Goal: Communication & Community: Answer question/provide support

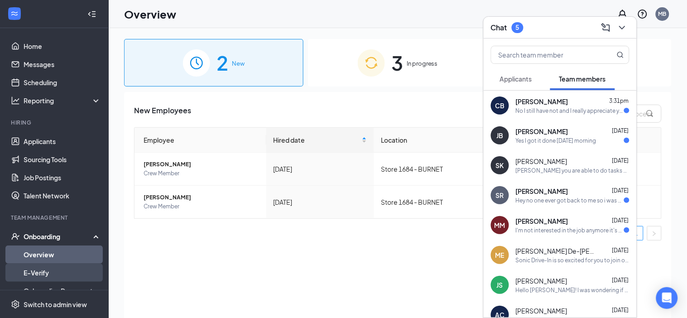
click at [47, 277] on link "E-Verify" at bounding box center [62, 273] width 77 height 18
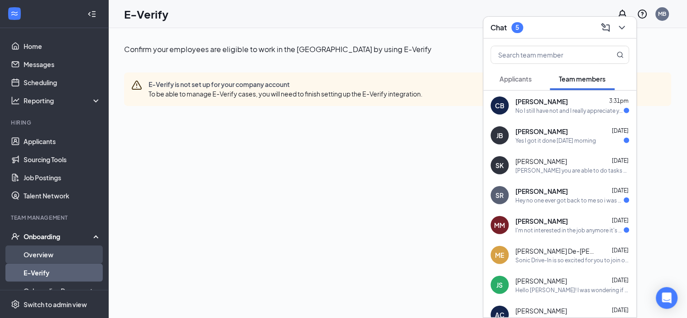
click at [36, 256] on link "Overview" at bounding box center [62, 254] width 77 height 18
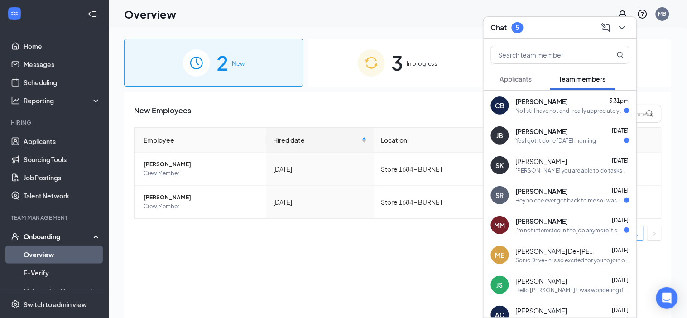
click at [181, 254] on div "New Employees Employee Hired date Location Actions Dylan Gonzales Crew Member J…" at bounding box center [398, 216] width 548 height 249
click at [73, 141] on link "Applicants" at bounding box center [62, 141] width 77 height 18
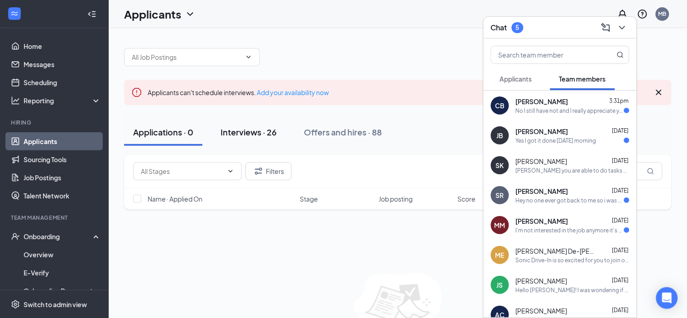
click at [239, 134] on div "Interviews · 26" at bounding box center [249, 131] width 56 height 11
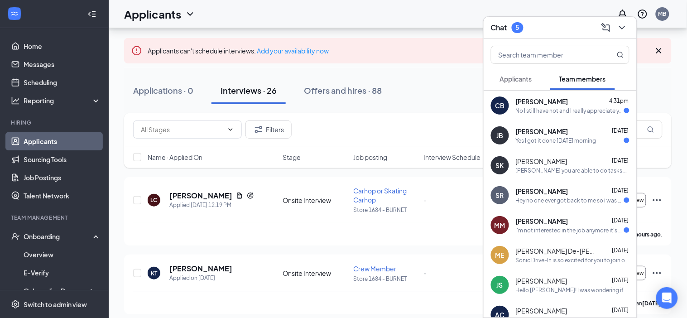
scroll to position [39, 0]
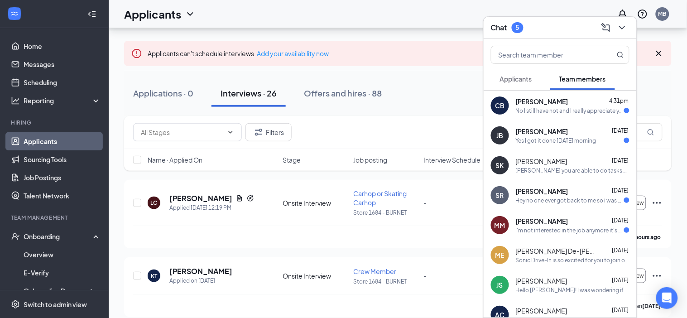
click at [440, 87] on div "Applications · 0 Interviews · 26 Offers and hires · 88" at bounding box center [398, 93] width 548 height 27
click at [620, 32] on icon "ChevronDown" at bounding box center [622, 27] width 11 height 11
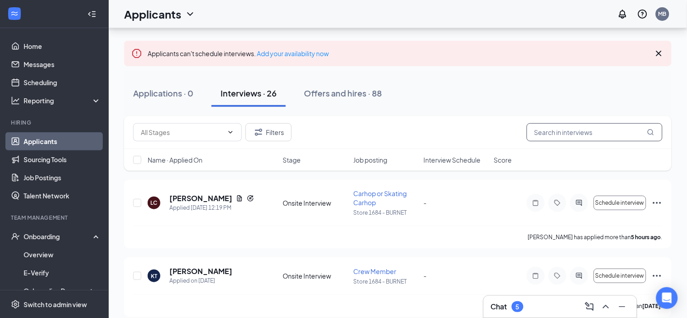
click at [578, 131] on input "text" at bounding box center [595, 132] width 136 height 18
type input "Caleb"
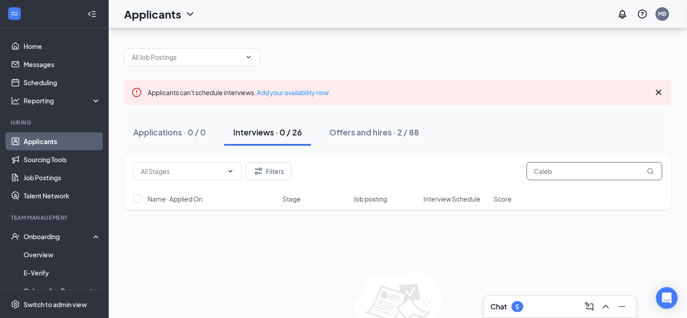
scroll to position [53, 0]
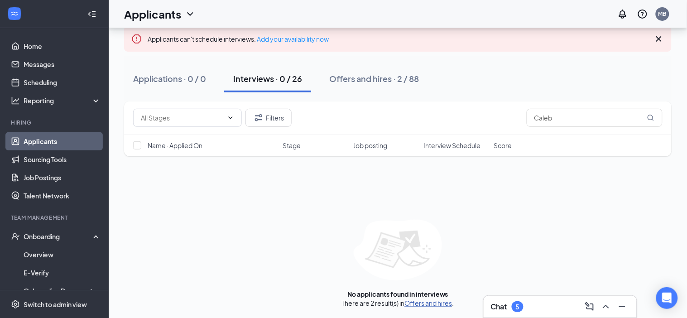
click at [416, 303] on link "Offers and hires" at bounding box center [429, 303] width 48 height 8
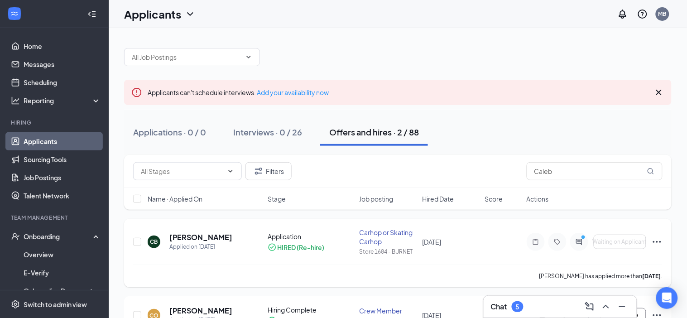
click at [656, 241] on icon "Ellipses" at bounding box center [657, 241] width 11 height 11
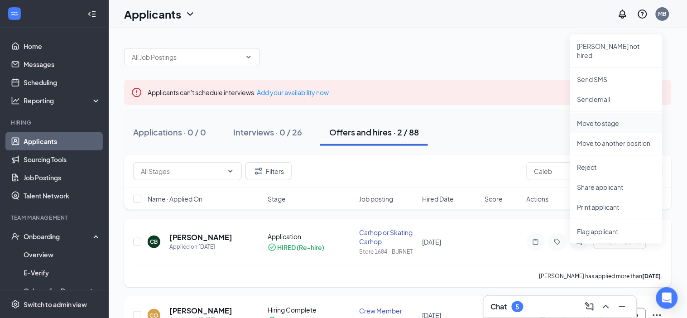
click at [605, 119] on p "Move to stage" at bounding box center [616, 123] width 78 height 9
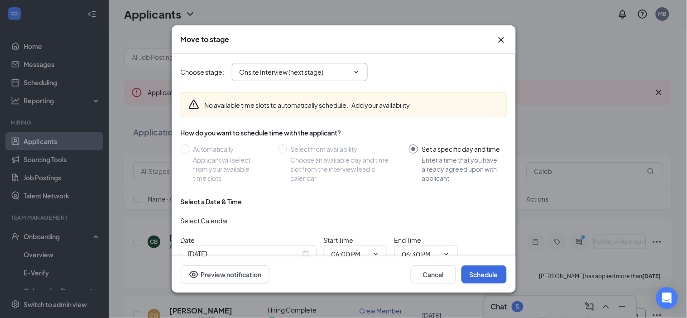
click at [354, 70] on icon "ChevronDown" at bounding box center [356, 71] width 7 height 7
click at [356, 72] on icon "ChevronDown" at bounding box center [356, 71] width 7 height 7
click at [312, 72] on input "Onsite Interview (next stage)" at bounding box center [295, 72] width 110 height 10
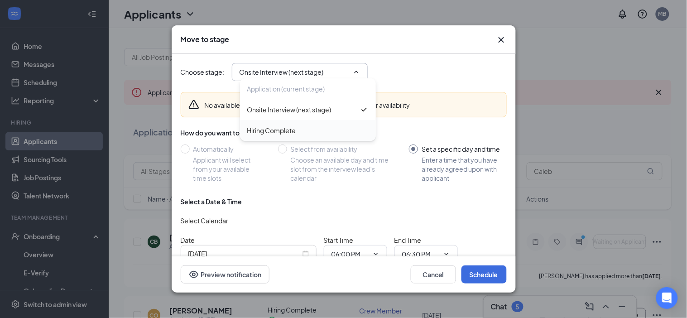
click at [280, 130] on div "Hiring Complete" at bounding box center [271, 130] width 49 height 10
type input "Hiring Complete"
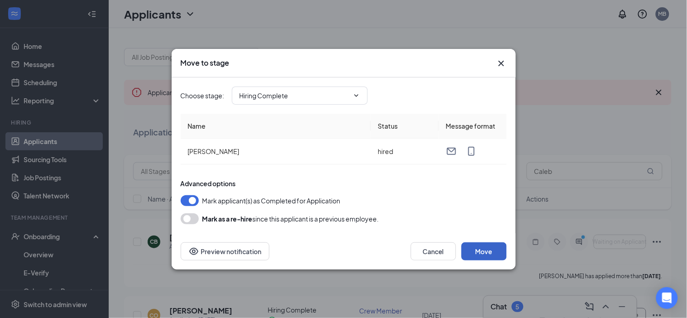
click at [488, 250] on button "Move" at bounding box center [483, 251] width 45 height 18
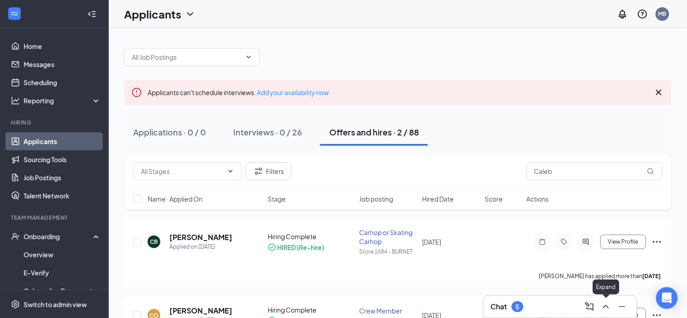
click at [602, 300] on button at bounding box center [606, 306] width 14 height 14
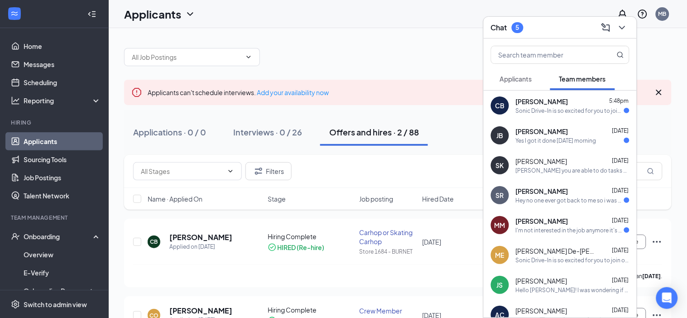
click at [554, 105] on span "[PERSON_NAME]" at bounding box center [542, 101] width 53 height 9
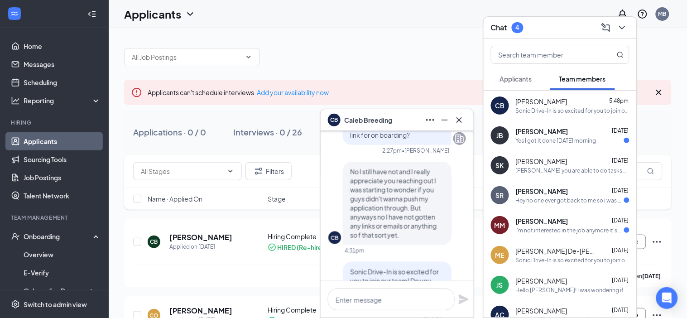
scroll to position [0, 0]
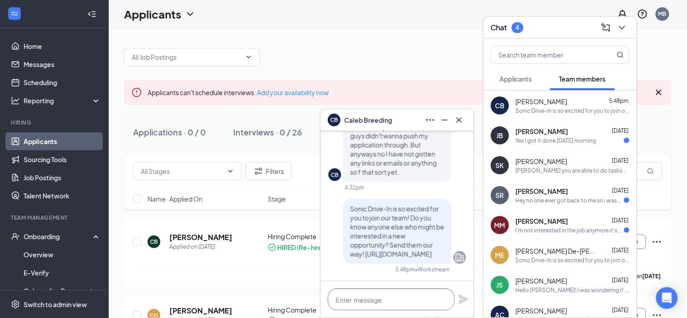
click at [368, 300] on textarea at bounding box center [391, 299] width 127 height 22
type textarea "I"
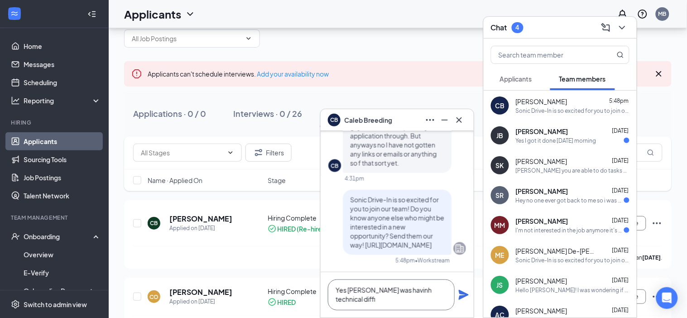
scroll to position [31, 0]
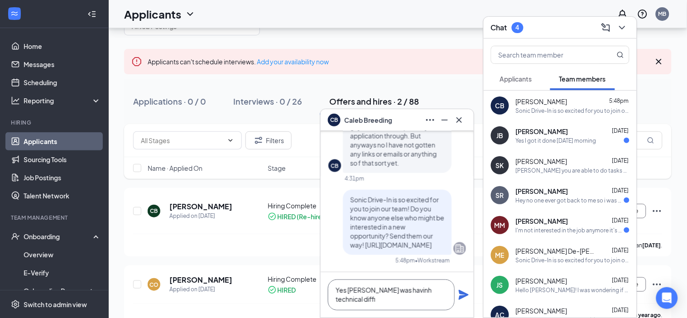
click at [402, 291] on textarea "Yes sir netchex was havinh technical diffi" at bounding box center [391, 294] width 127 height 31
click at [355, 296] on textarea "Yes sir netchex was having technical diffi" at bounding box center [391, 294] width 127 height 31
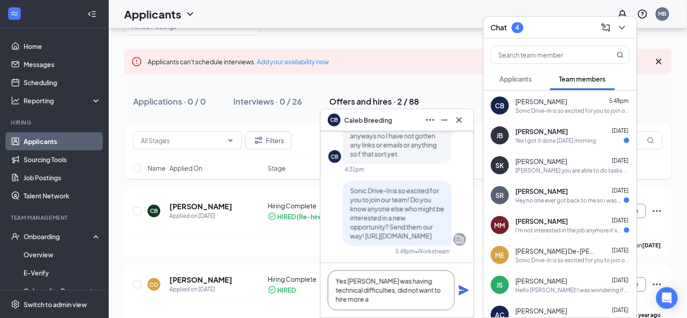
scroll to position [-8, 0]
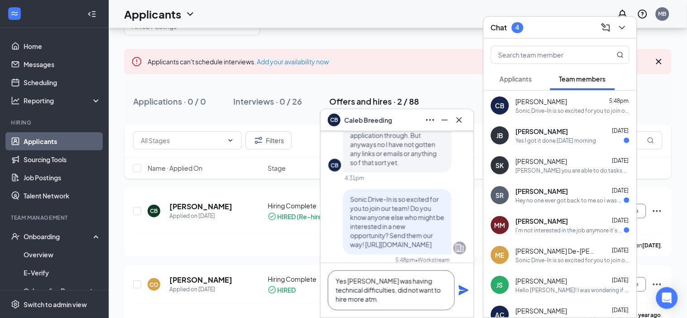
click at [353, 283] on textarea "Yes sir netchex was having technical difficulties, did not want to hire more at…" at bounding box center [391, 290] width 127 height 40
click at [384, 301] on textarea "Yes sir, netchex was having technical difficulties, did not want to hire more a…" at bounding box center [391, 290] width 127 height 40
click at [361, 279] on textarea "Yes sir, netchex was having technical difficulties, did not want to hire more a…" at bounding box center [391, 290] width 127 height 40
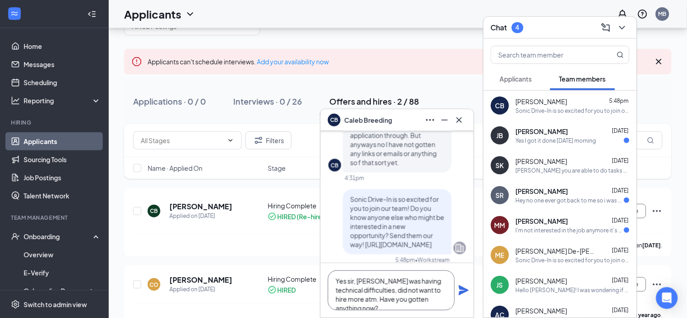
scroll to position [0, 0]
click at [370, 293] on textarea "Yes sir, Netchex was having technical difficulties, did not want to hire more a…" at bounding box center [391, 290] width 127 height 40
type textarea "Yes sir, Netchex was having technical difficulties, I did not want to hire more…"
click at [462, 287] on icon "Plane" at bounding box center [464, 290] width 10 height 10
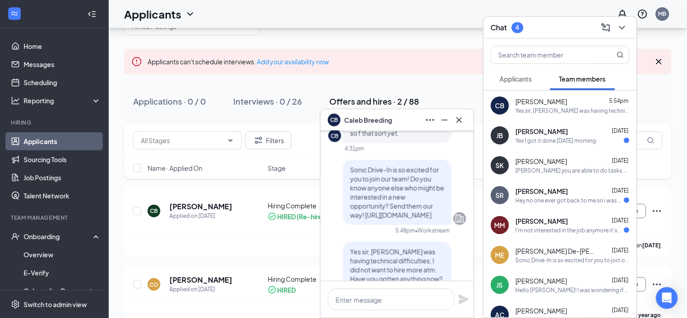
scroll to position [-75, 0]
click at [622, 23] on icon "ChevronDown" at bounding box center [622, 27] width 11 height 11
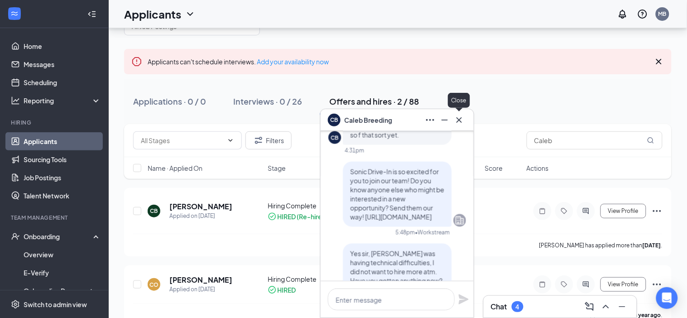
click at [460, 122] on icon "Cross" at bounding box center [459, 120] width 11 height 11
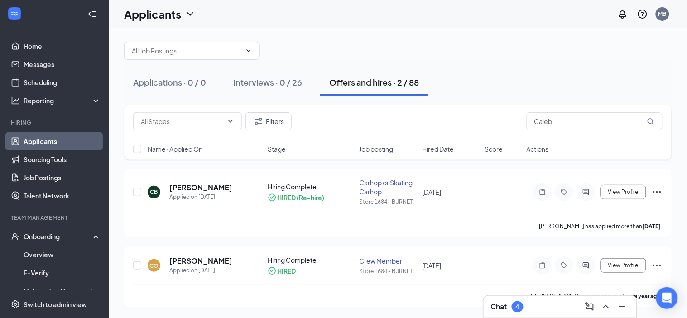
scroll to position [31, 0]
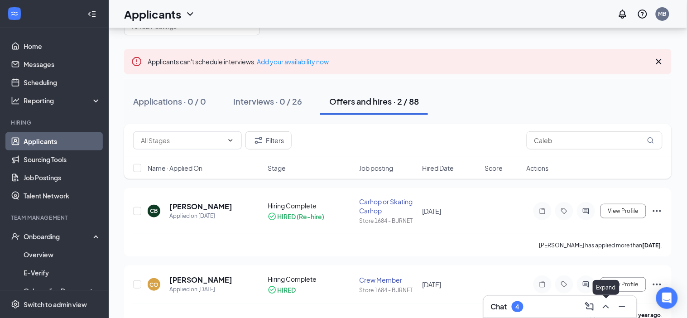
click at [606, 306] on icon "ChevronUp" at bounding box center [606, 307] width 6 height 4
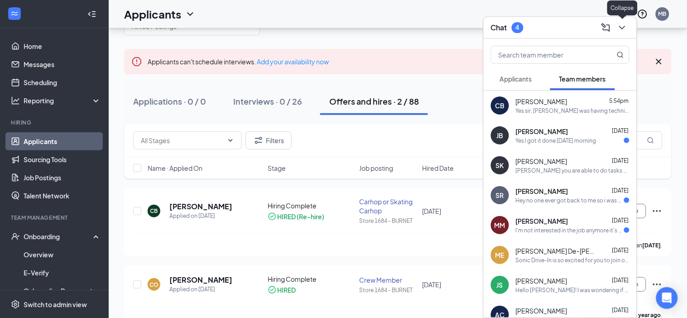
click at [621, 24] on icon "ChevronDown" at bounding box center [622, 27] width 11 height 11
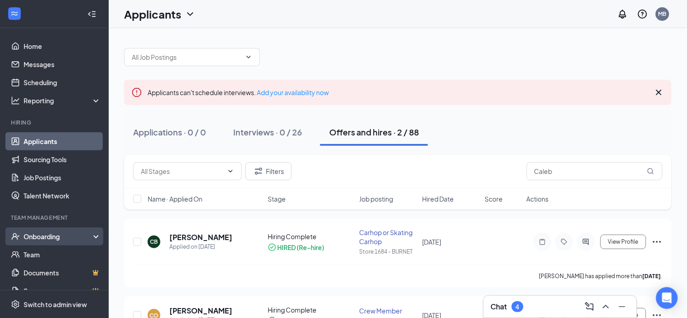
click at [48, 234] on div "Onboarding" at bounding box center [59, 236] width 70 height 9
click at [31, 255] on link "Overview" at bounding box center [62, 254] width 77 height 18
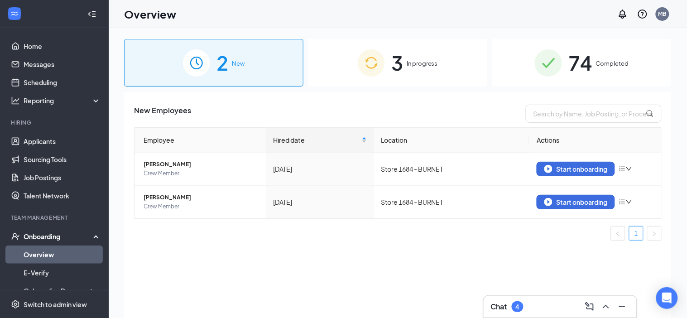
click at [394, 65] on span "3" at bounding box center [397, 62] width 12 height 31
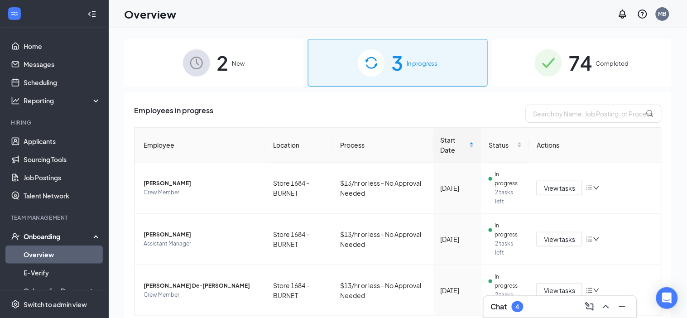
click at [582, 67] on span "74" at bounding box center [580, 62] width 24 height 31
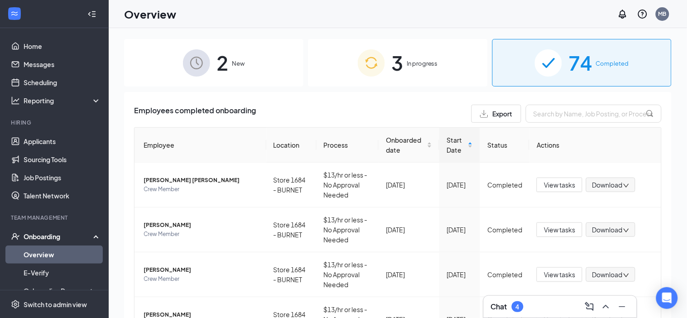
click at [289, 43] on div "2 New" at bounding box center [213, 63] width 179 height 48
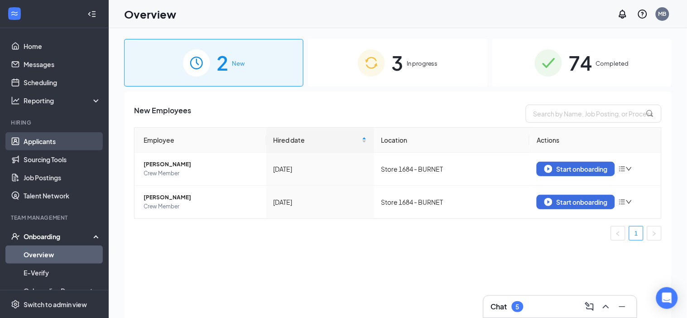
click at [48, 135] on link "Applicants" at bounding box center [62, 141] width 77 height 18
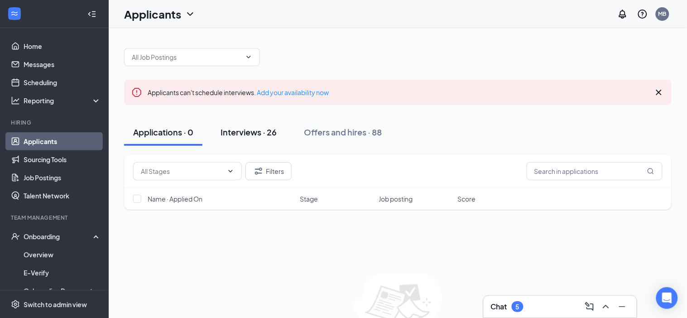
click at [267, 135] on div "Interviews · 26" at bounding box center [249, 131] width 56 height 11
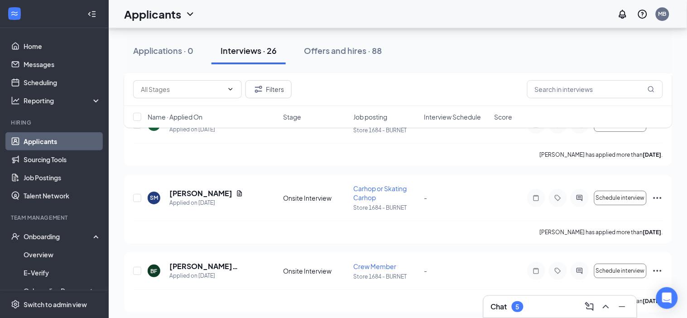
scroll to position [145, 0]
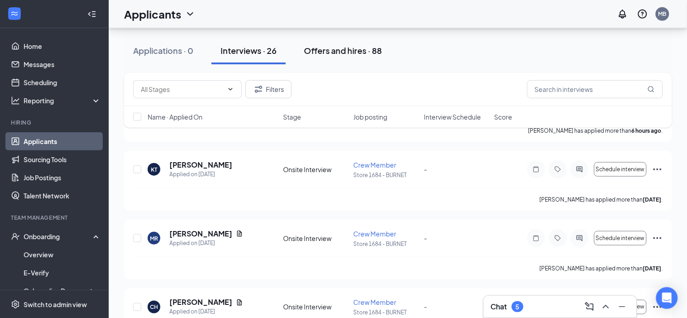
click at [350, 49] on div "Offers and hires · 88" at bounding box center [343, 50] width 78 height 11
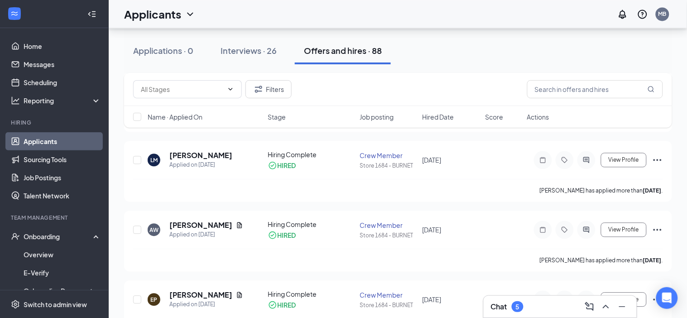
scroll to position [3192, 0]
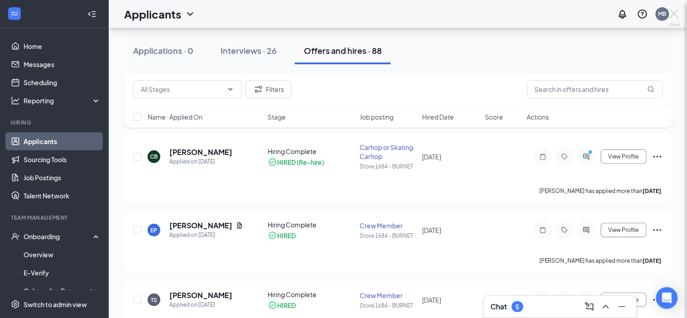
click at [586, 157] on icon "PrimaryDot" at bounding box center [591, 152] width 11 height 7
click at [605, 308] on icon "ChevronUp" at bounding box center [605, 306] width 11 height 11
click at [607, 306] on div "CB Caleb Breeding Carhop or Skating Carhop at Store 1684 - BURNET Add a tag App…" at bounding box center [343, 159] width 687 height 318
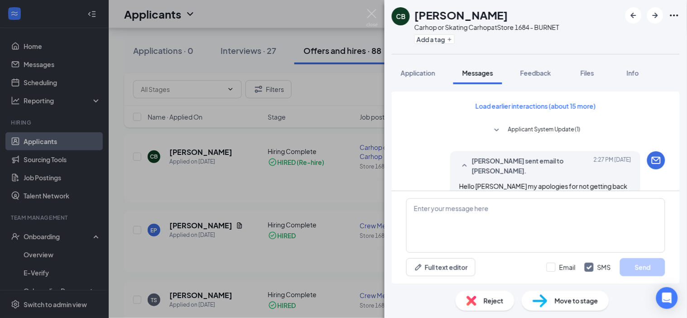
drag, startPoint x: 679, startPoint y: 101, endPoint x: 676, endPoint y: 113, distance: 12.5
click at [676, 113] on div "Load earlier interactions (about 15 more) Applicant System Update (1) Mariana B…" at bounding box center [536, 140] width 288 height 99
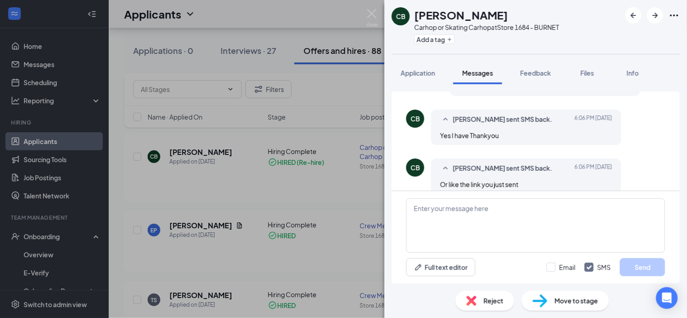
scroll to position [467, 0]
click at [502, 213] on textarea at bounding box center [535, 225] width 259 height 54
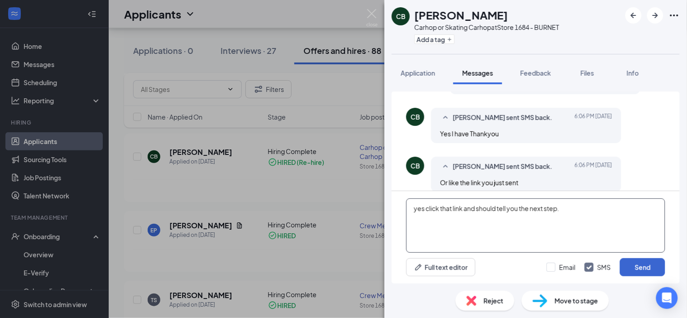
type textarea "yes click that link and should tell you the next step."
click at [629, 268] on button "Send" at bounding box center [642, 267] width 45 height 18
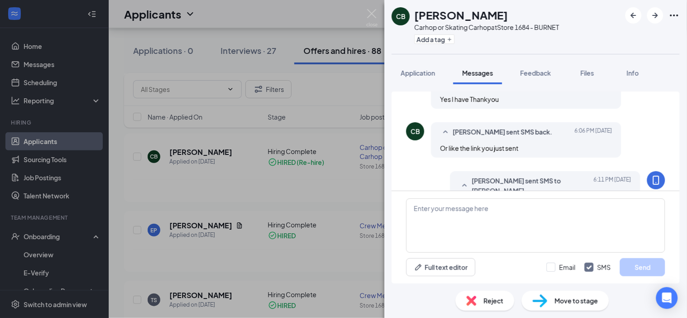
scroll to position [525, 0]
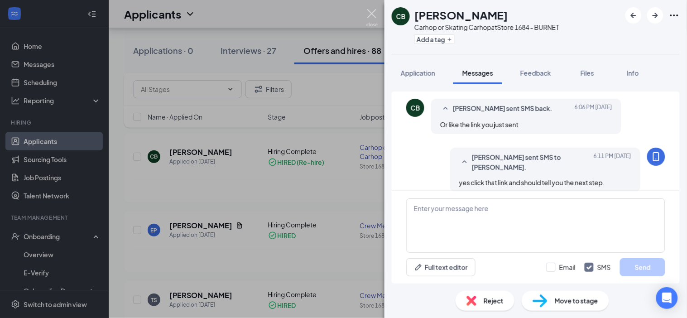
click at [370, 15] on img at bounding box center [371, 18] width 11 height 18
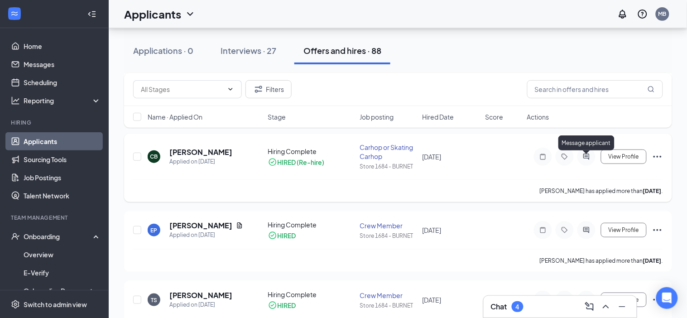
click at [584, 160] on icon "ActiveChat" at bounding box center [586, 156] width 11 height 7
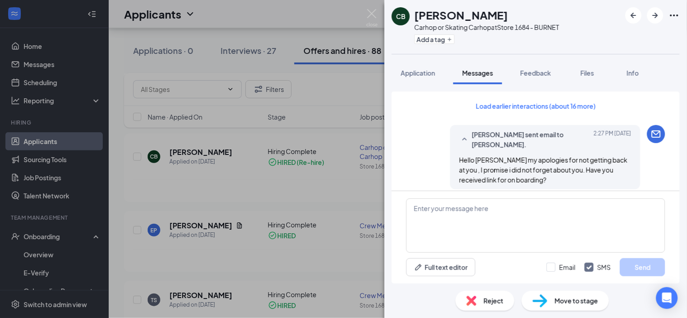
scroll to position [499, 0]
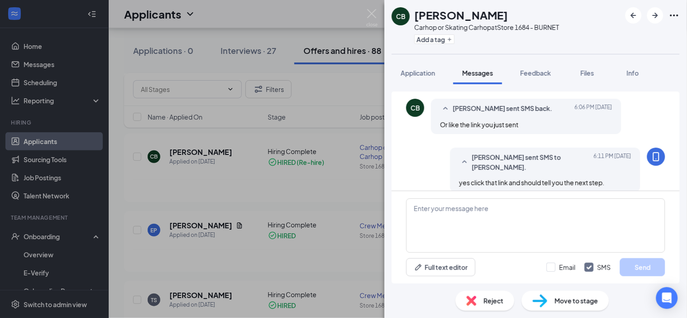
click at [682, 183] on div "Load earlier interactions (about 16 more) Mariana Bailon sent email to Caleb Br…" at bounding box center [535, 183] width 303 height 199
click at [681, 198] on div "Load earlier interactions (about 16 more) Mariana Bailon sent email to Caleb Br…" at bounding box center [535, 183] width 303 height 199
click at [378, 10] on img at bounding box center [371, 18] width 11 height 18
